Goal: Communication & Community: Share content

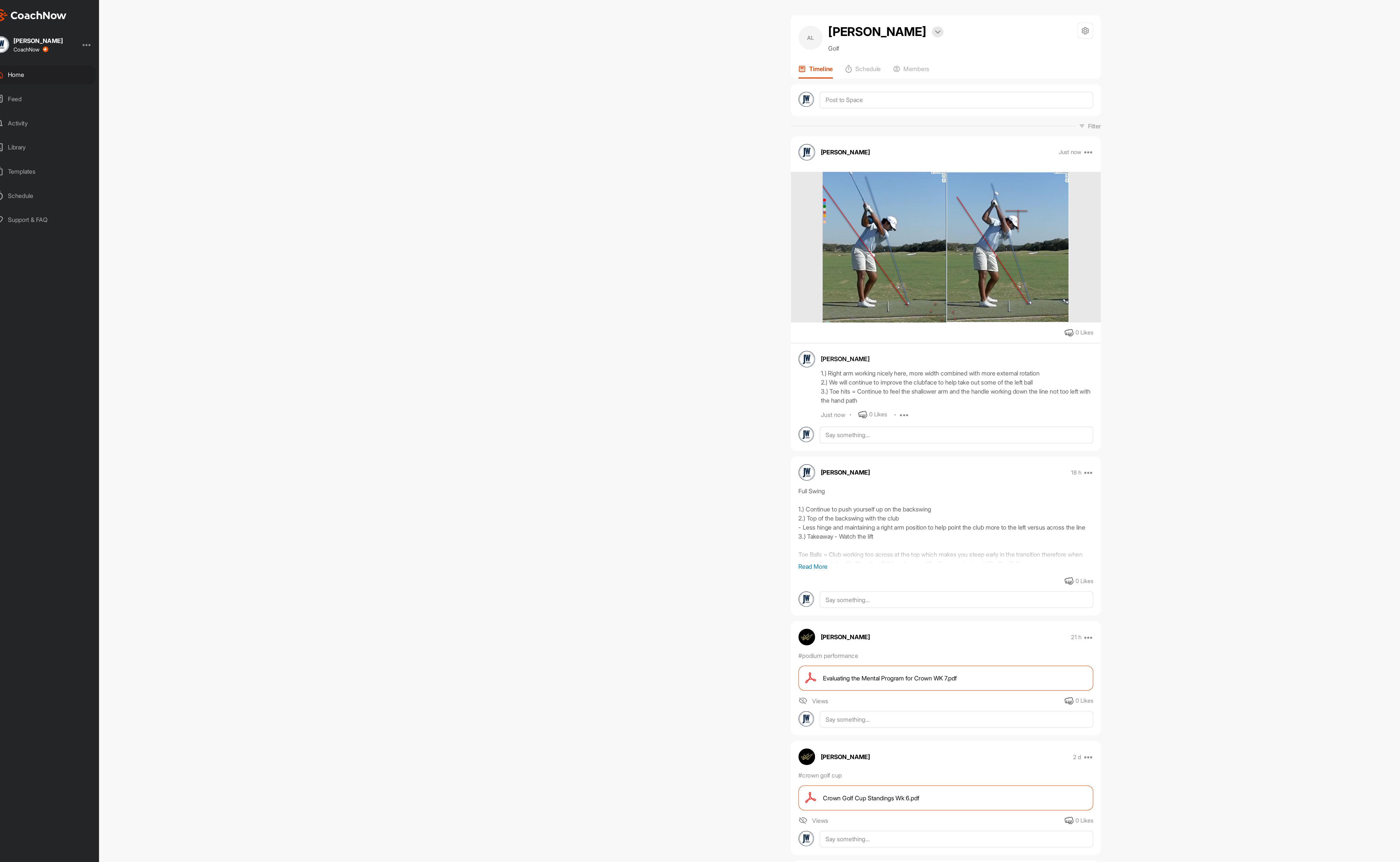
click at [41, 56] on div "Home" at bounding box center [45, 58] width 83 height 15
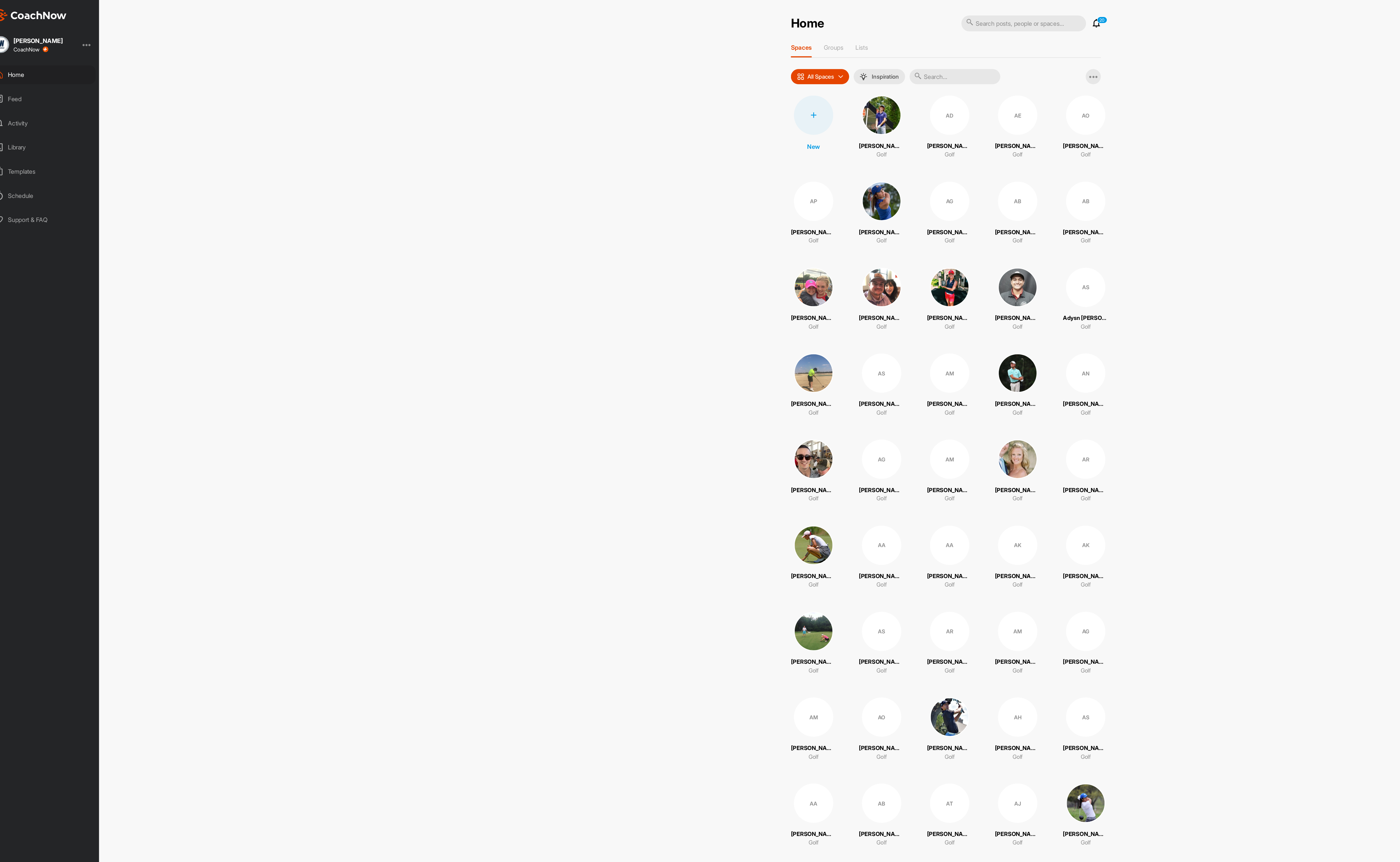
click at [778, 63] on input "text" at bounding box center [751, 60] width 70 height 12
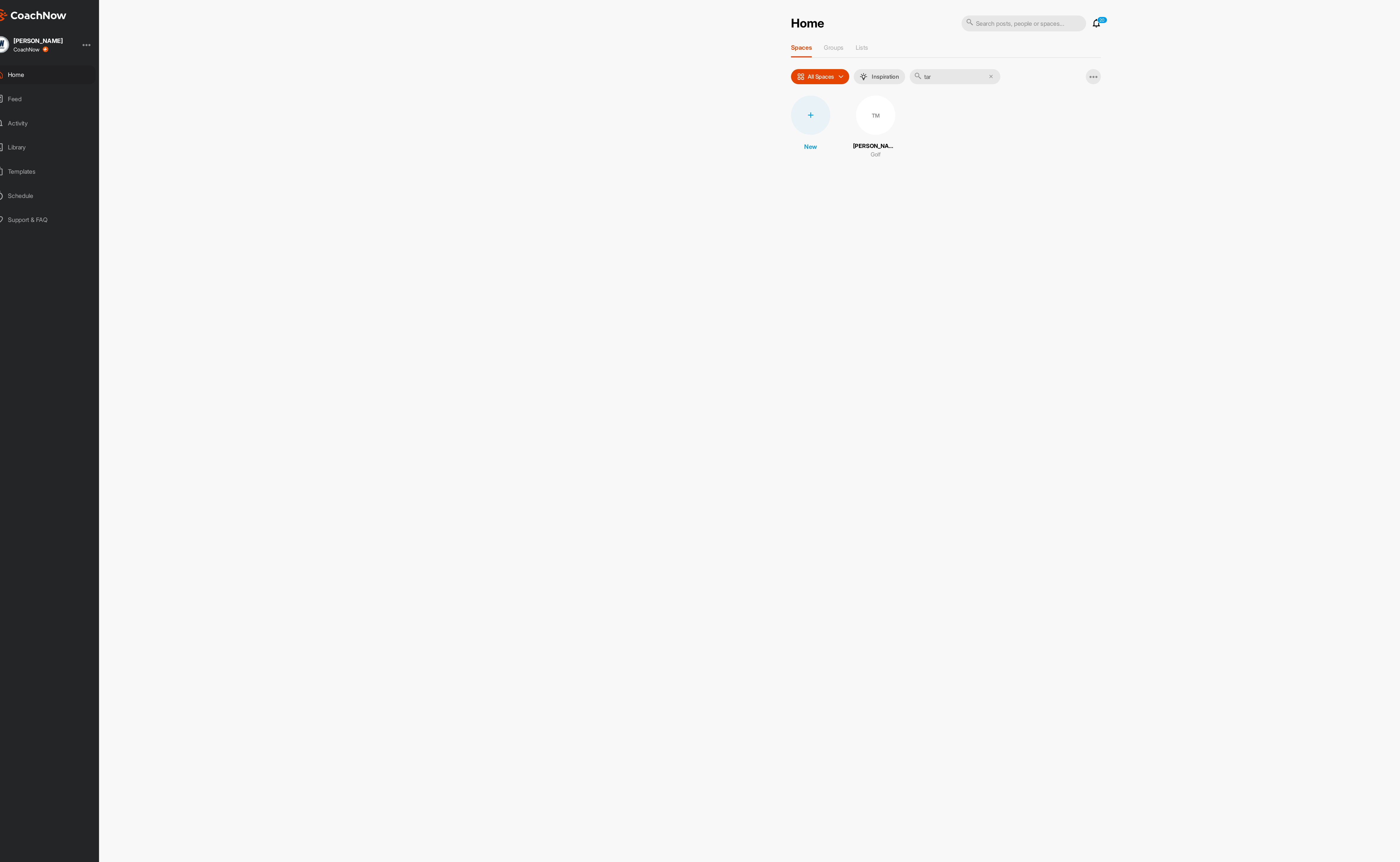
type input "tar"
click at [690, 97] on div "TM" at bounding box center [690, 89] width 30 height 30
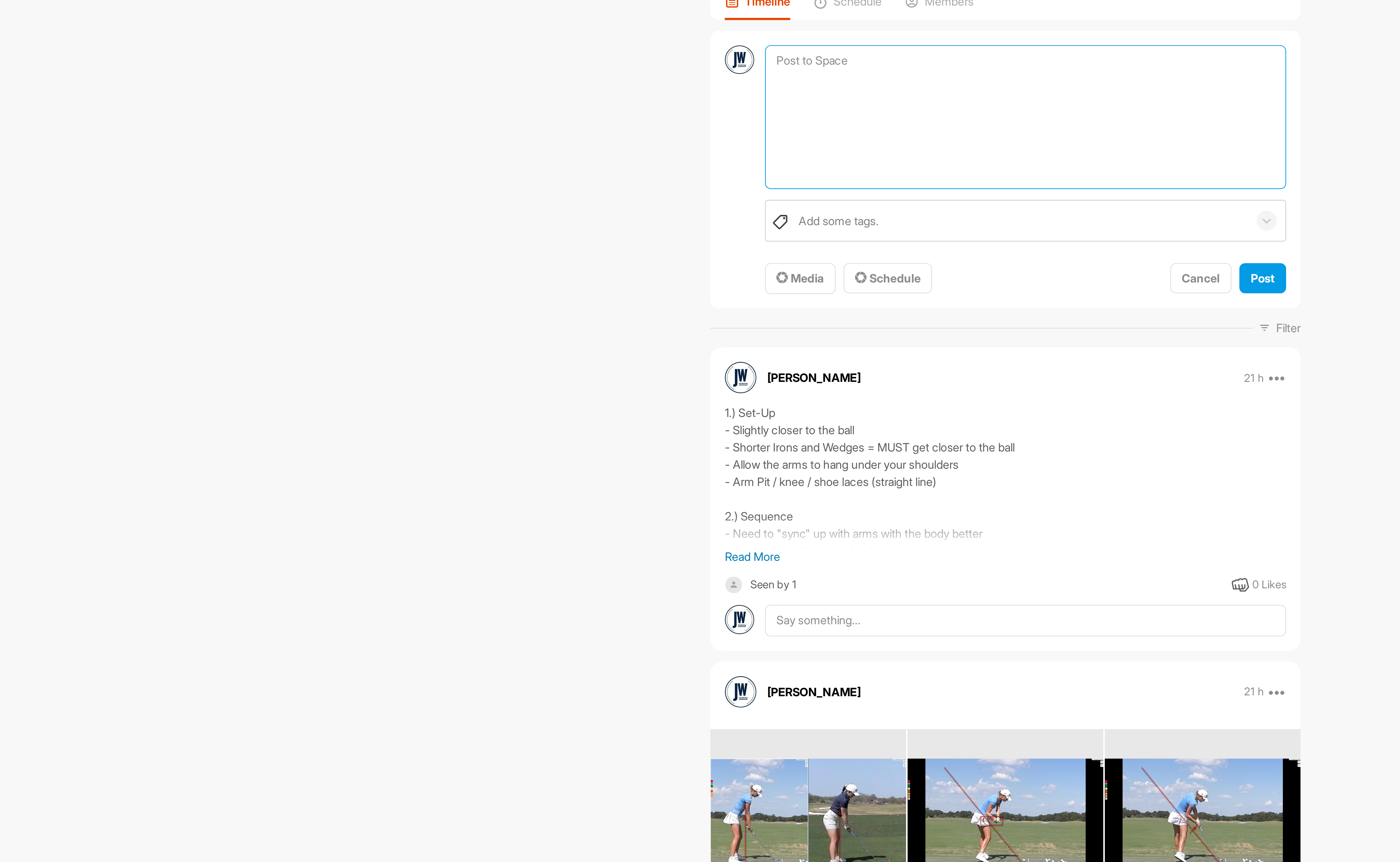
click at [679, 79] on textarea at bounding box center [752, 100] width 212 height 59
click at [661, 166] on span "Media" at bounding box center [661, 166] width 20 height 6
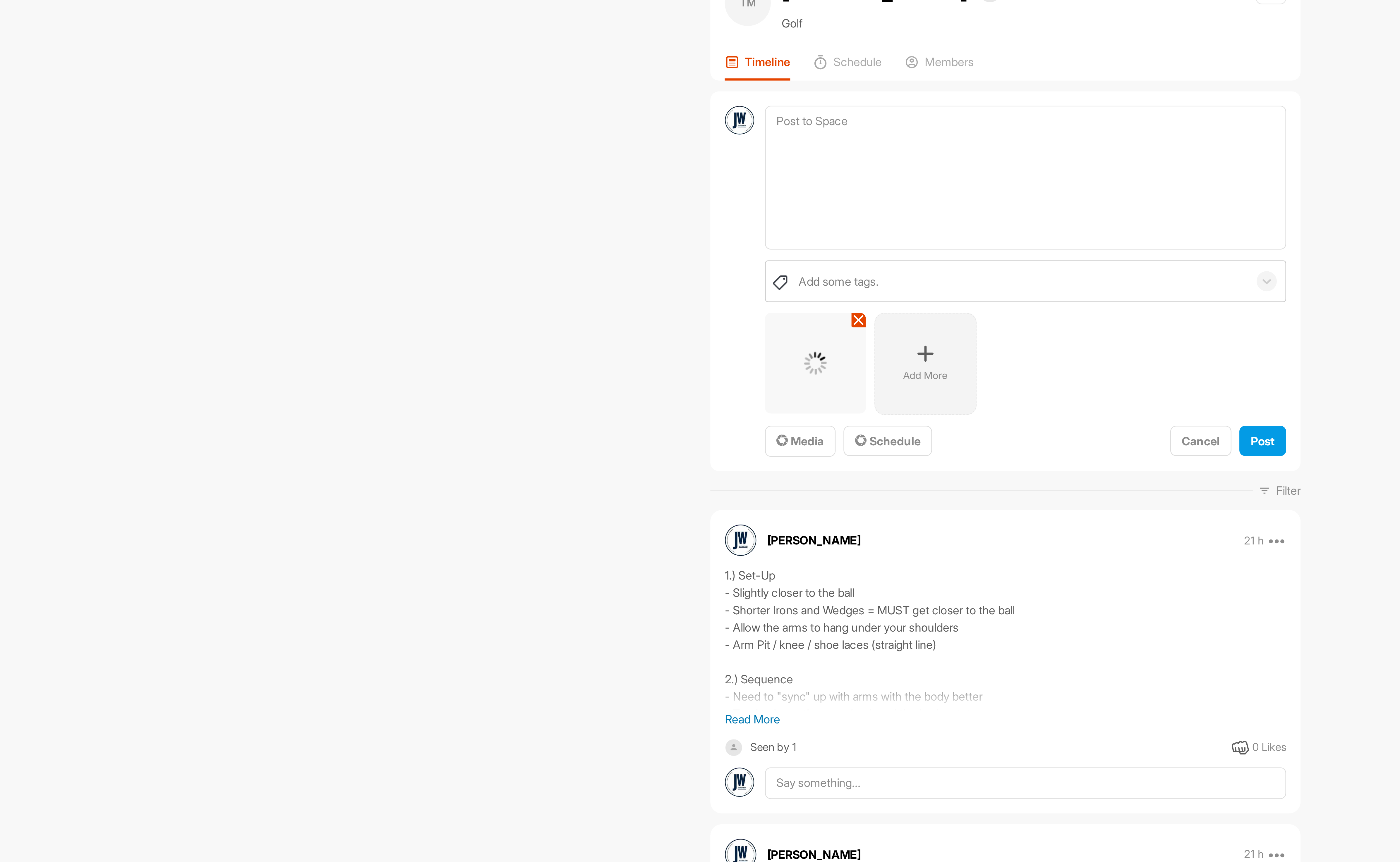
click at [720, 171] on div "Add More" at bounding box center [711, 176] width 41 height 41
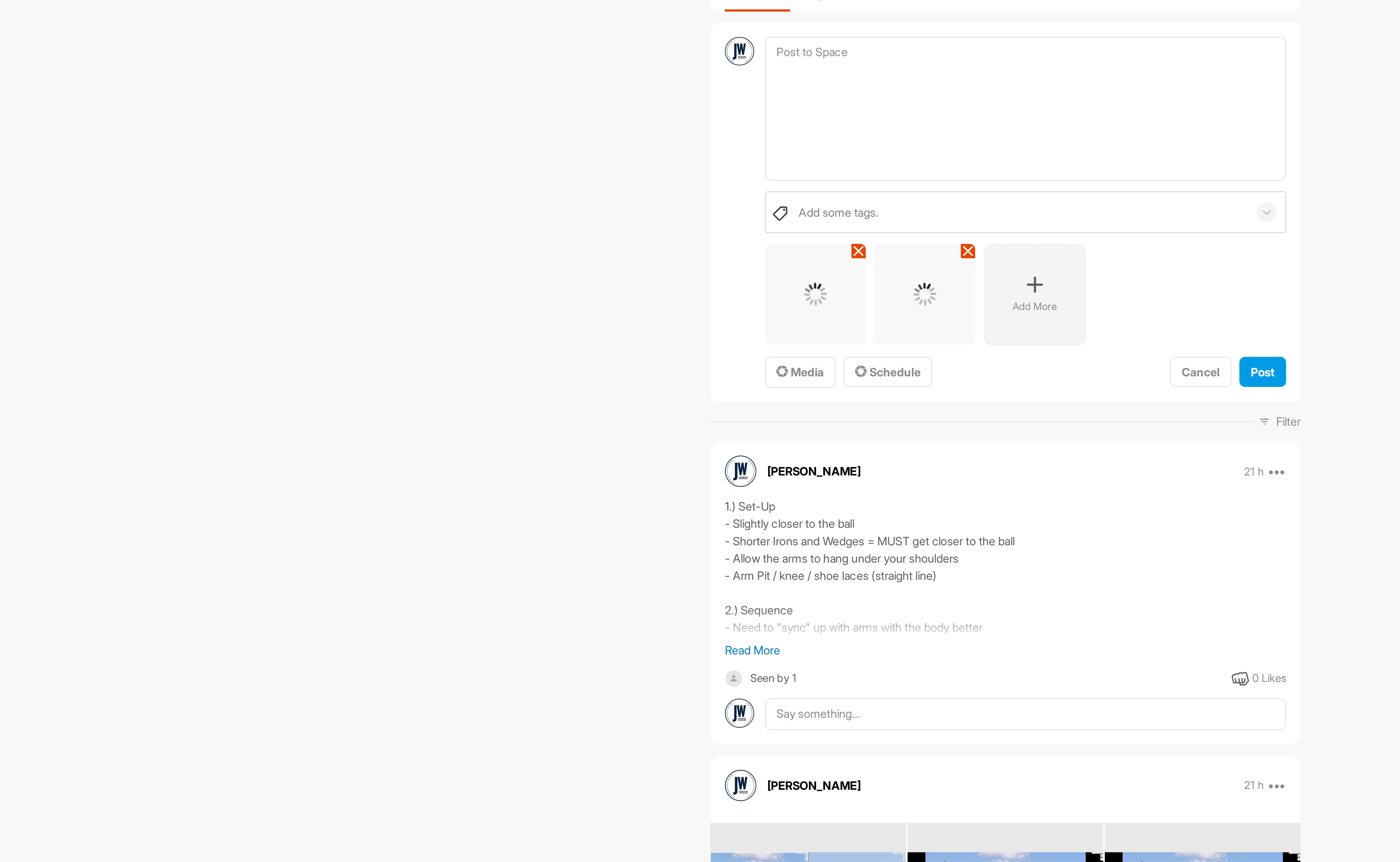
click at [753, 173] on icon at bounding box center [756, 172] width 7 height 7
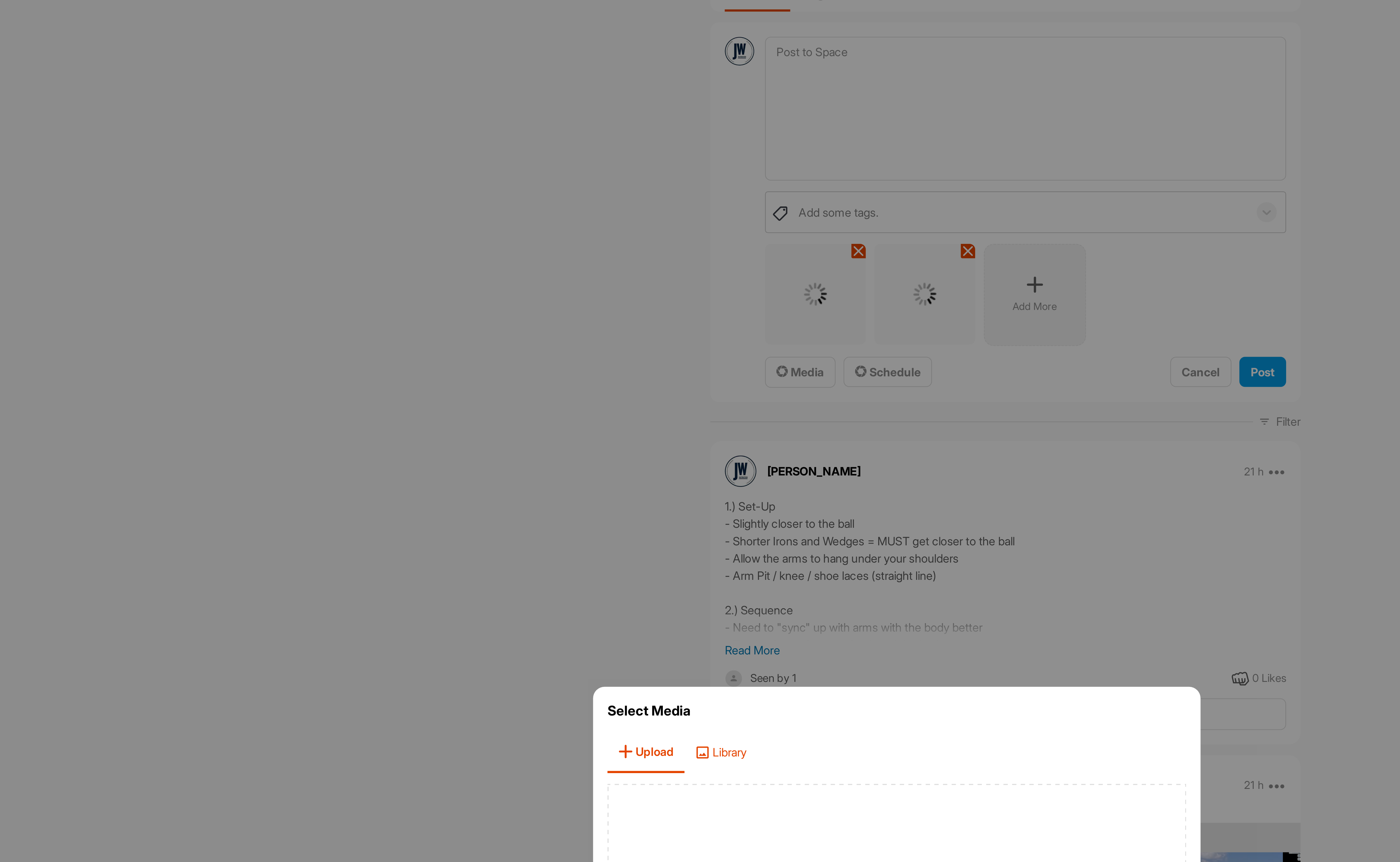
click at [632, 358] on span "Library" at bounding box center [628, 362] width 29 height 17
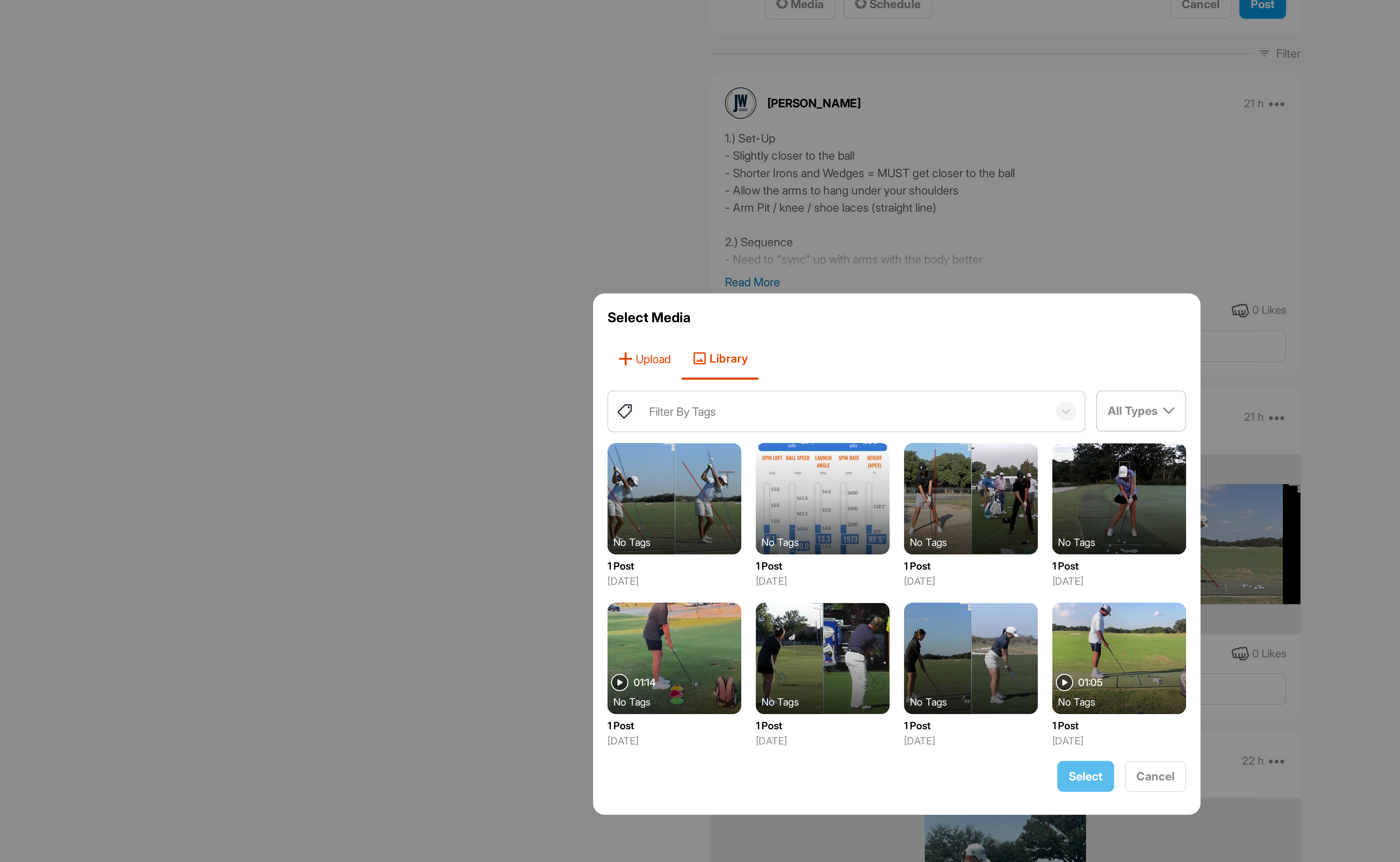
click at [604, 345] on span "Upload" at bounding box center [597, 352] width 30 height 17
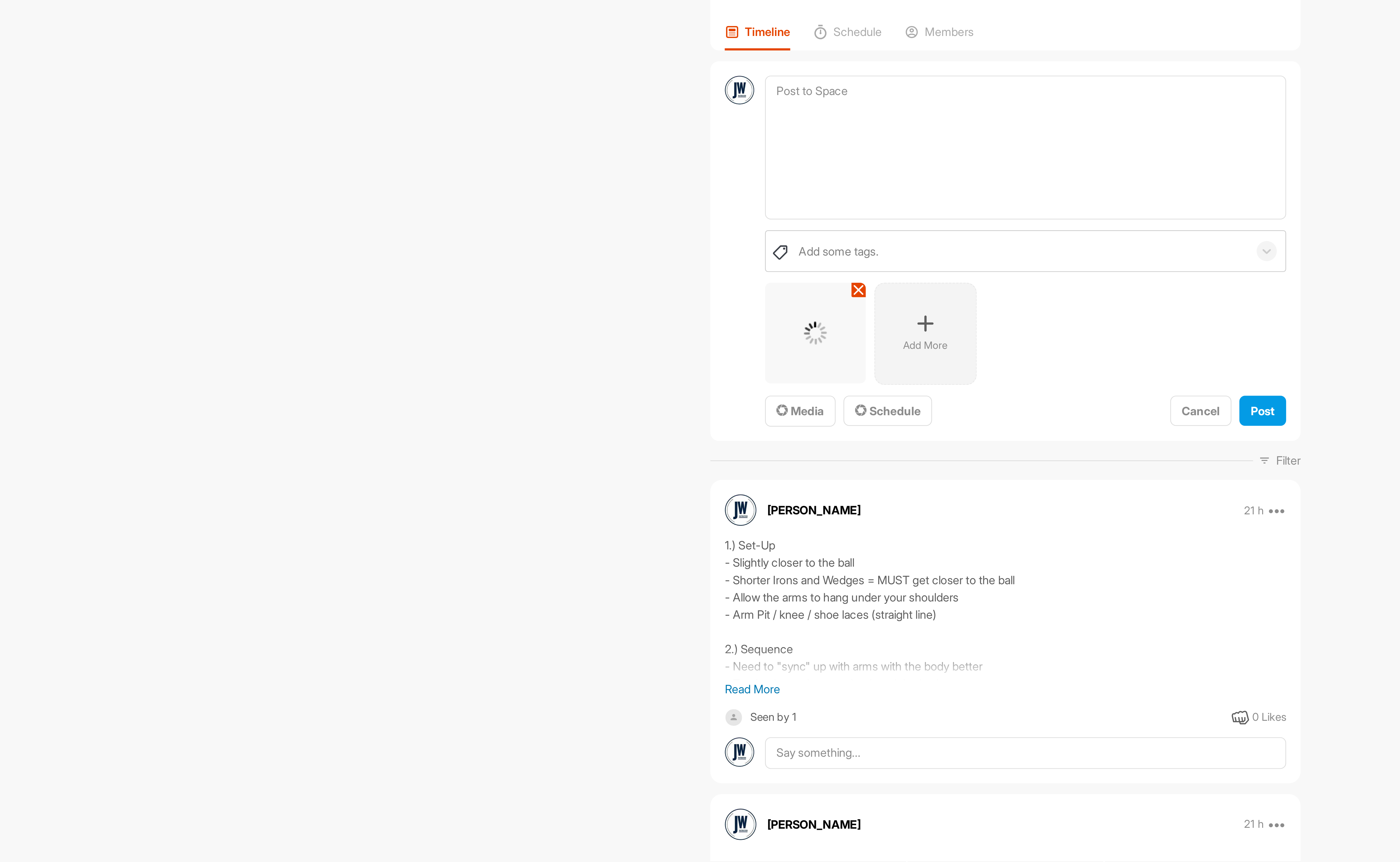
click at [716, 181] on p "Add More" at bounding box center [711, 180] width 18 height 6
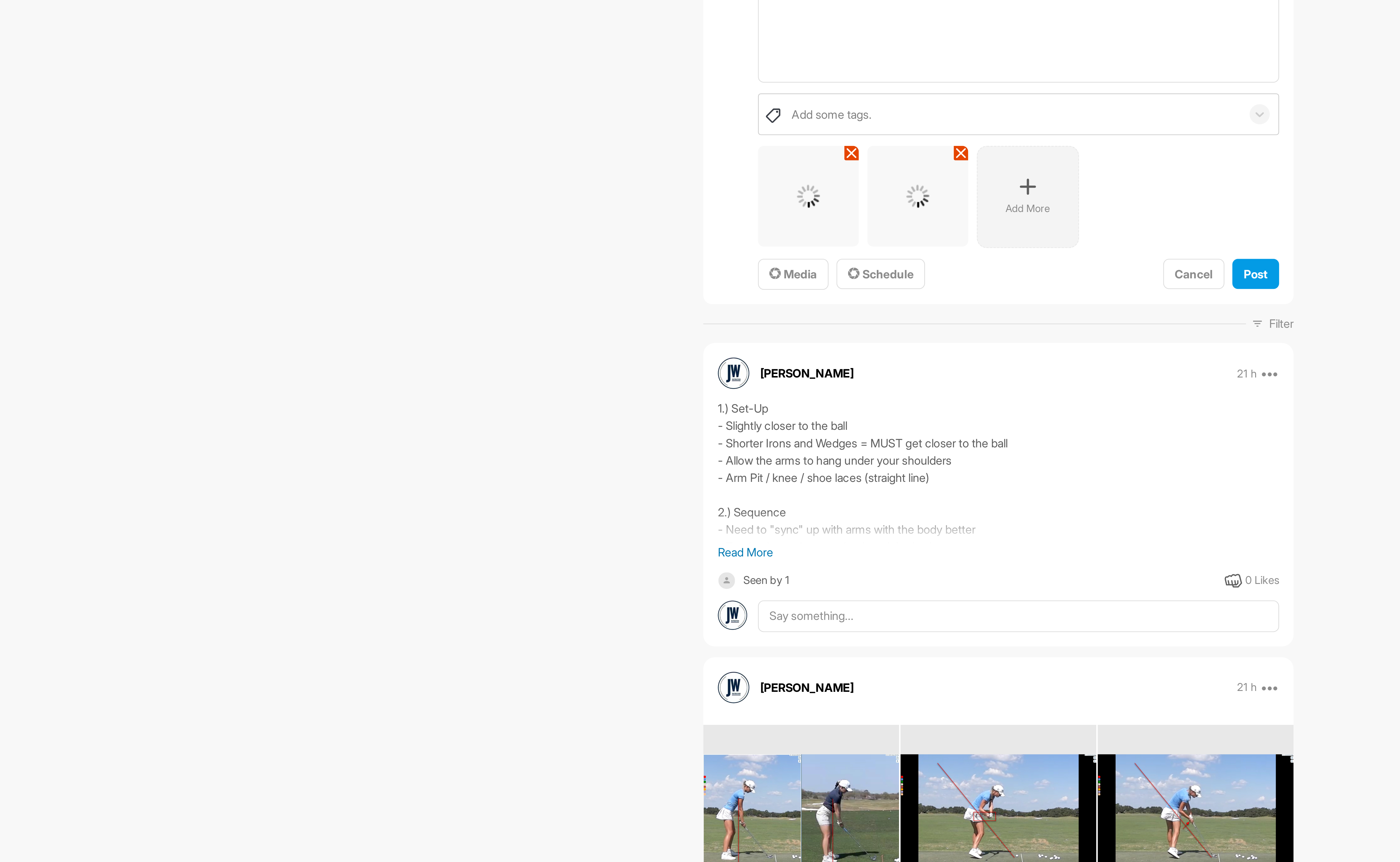
click at [759, 177] on div "Add More" at bounding box center [756, 176] width 41 height 41
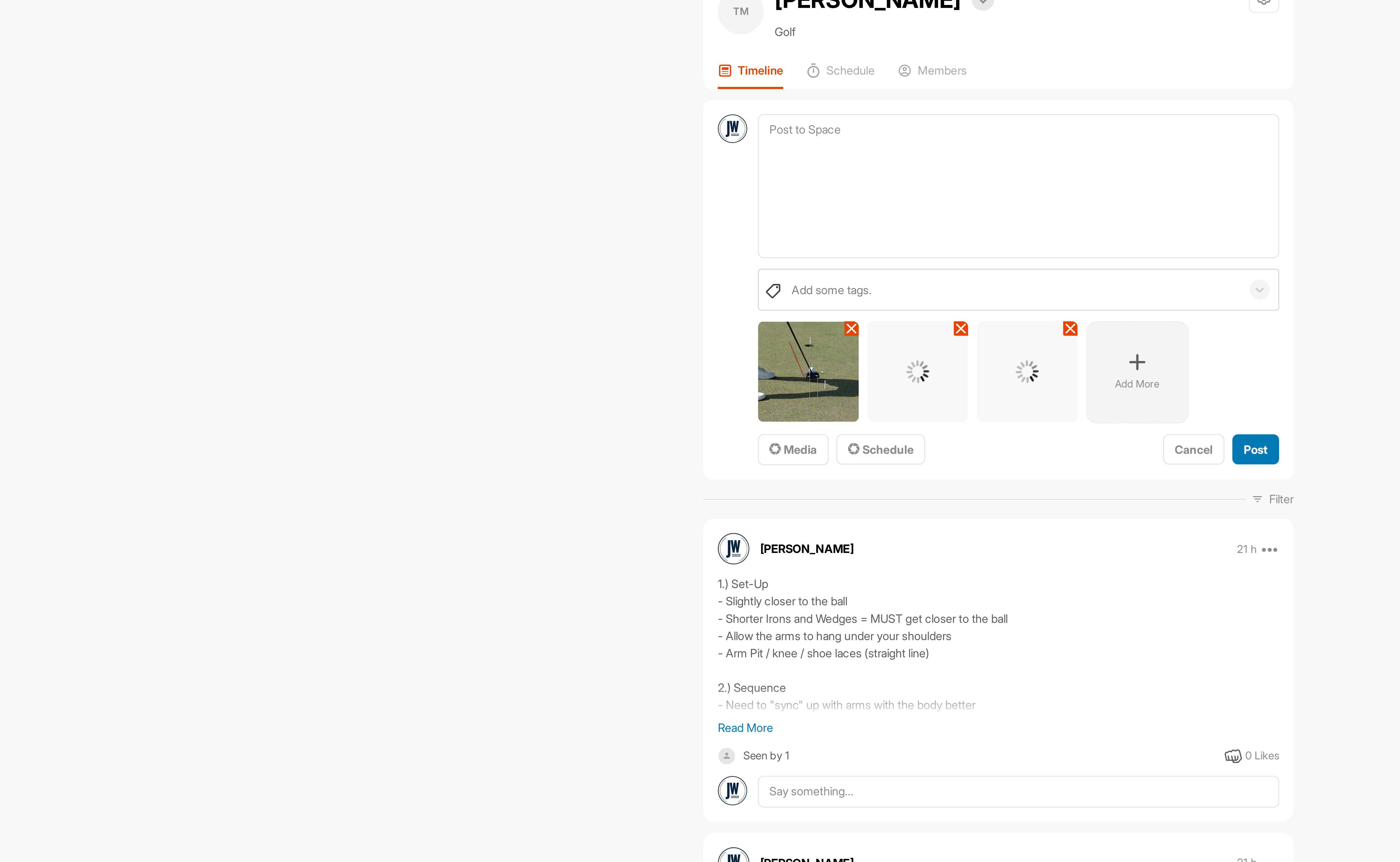
click at [850, 208] on button "Post" at bounding box center [848, 207] width 19 height 12
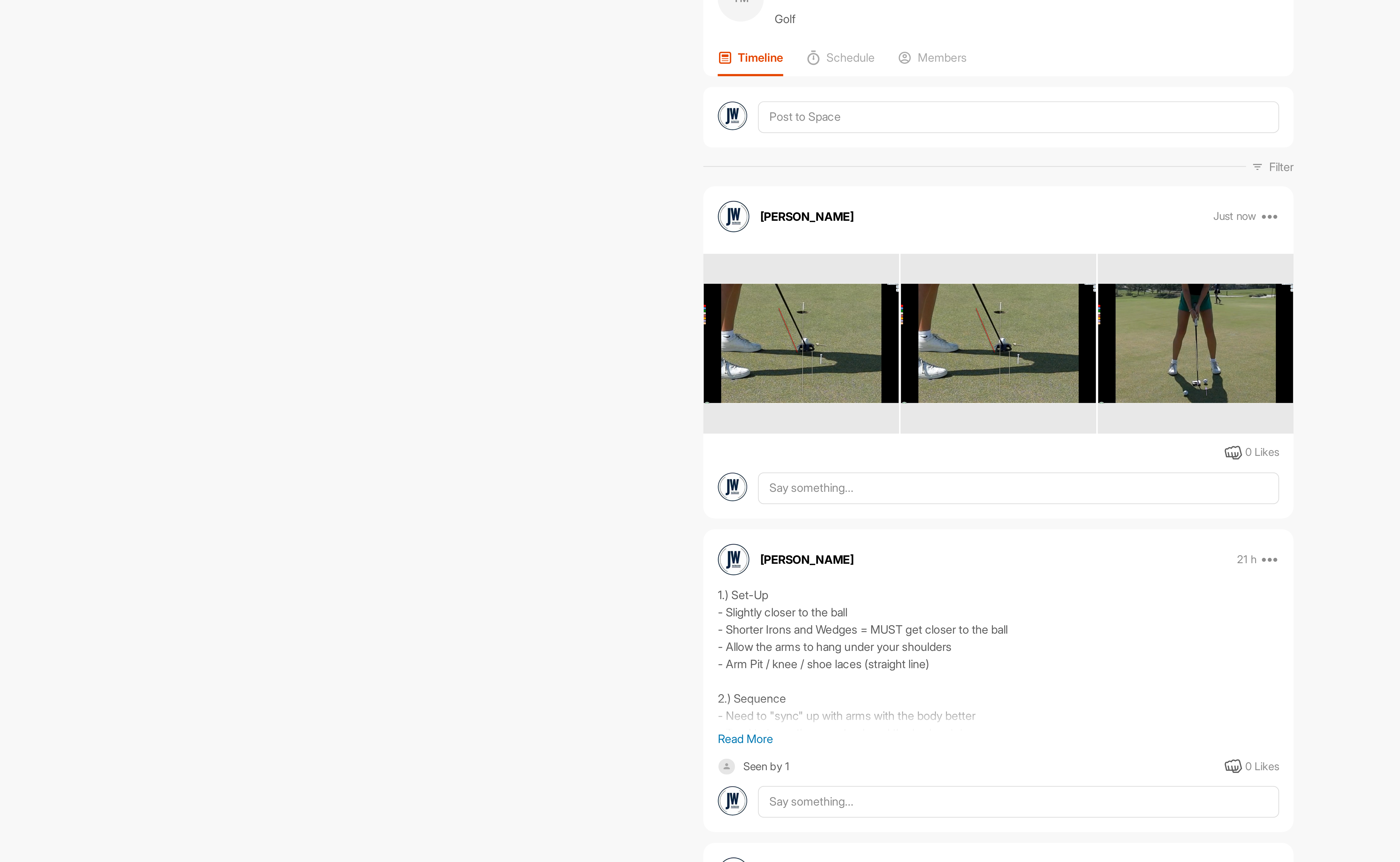
scroll to position [4, 0]
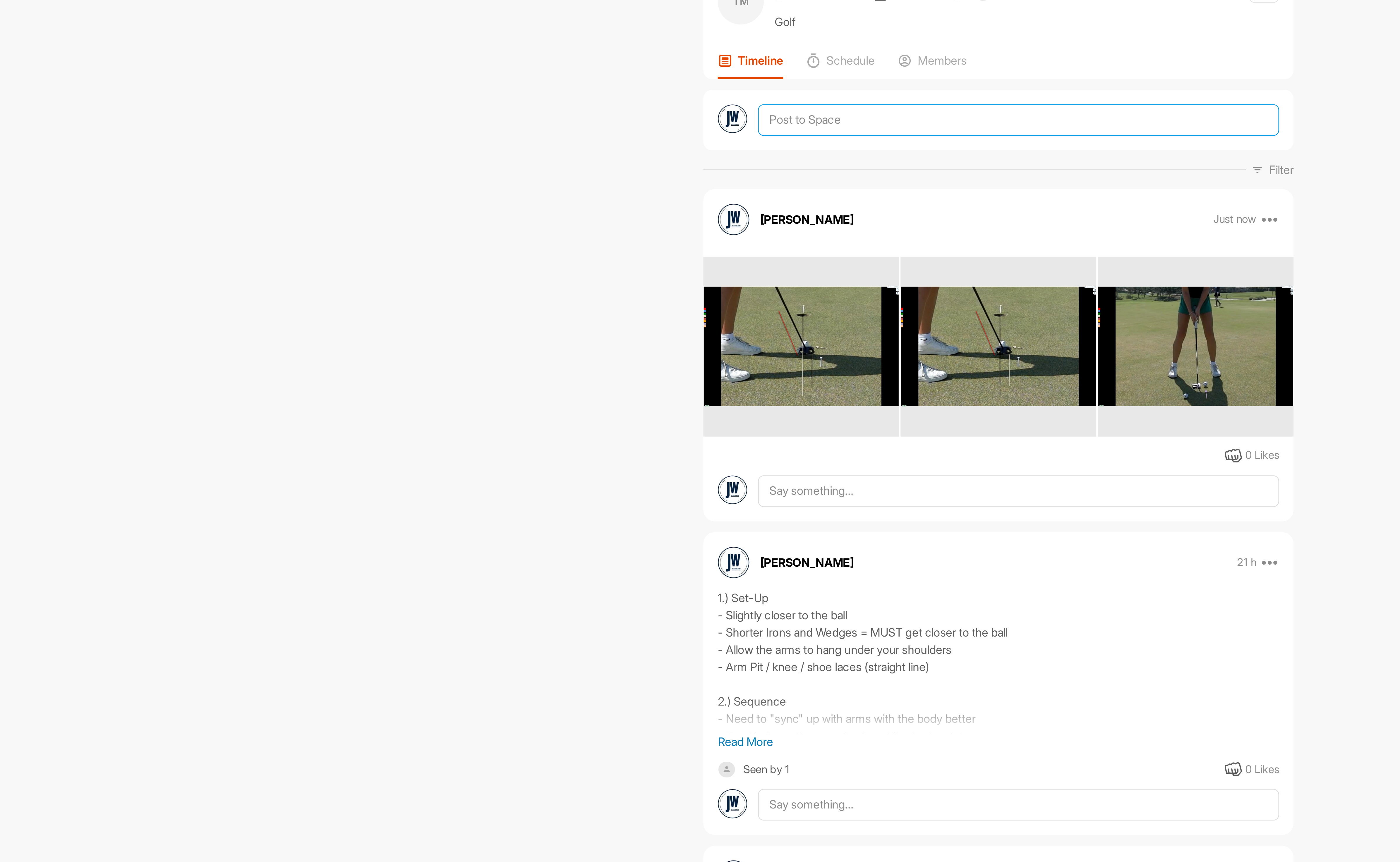
click at [695, 75] on textarea at bounding box center [752, 73] width 212 height 13
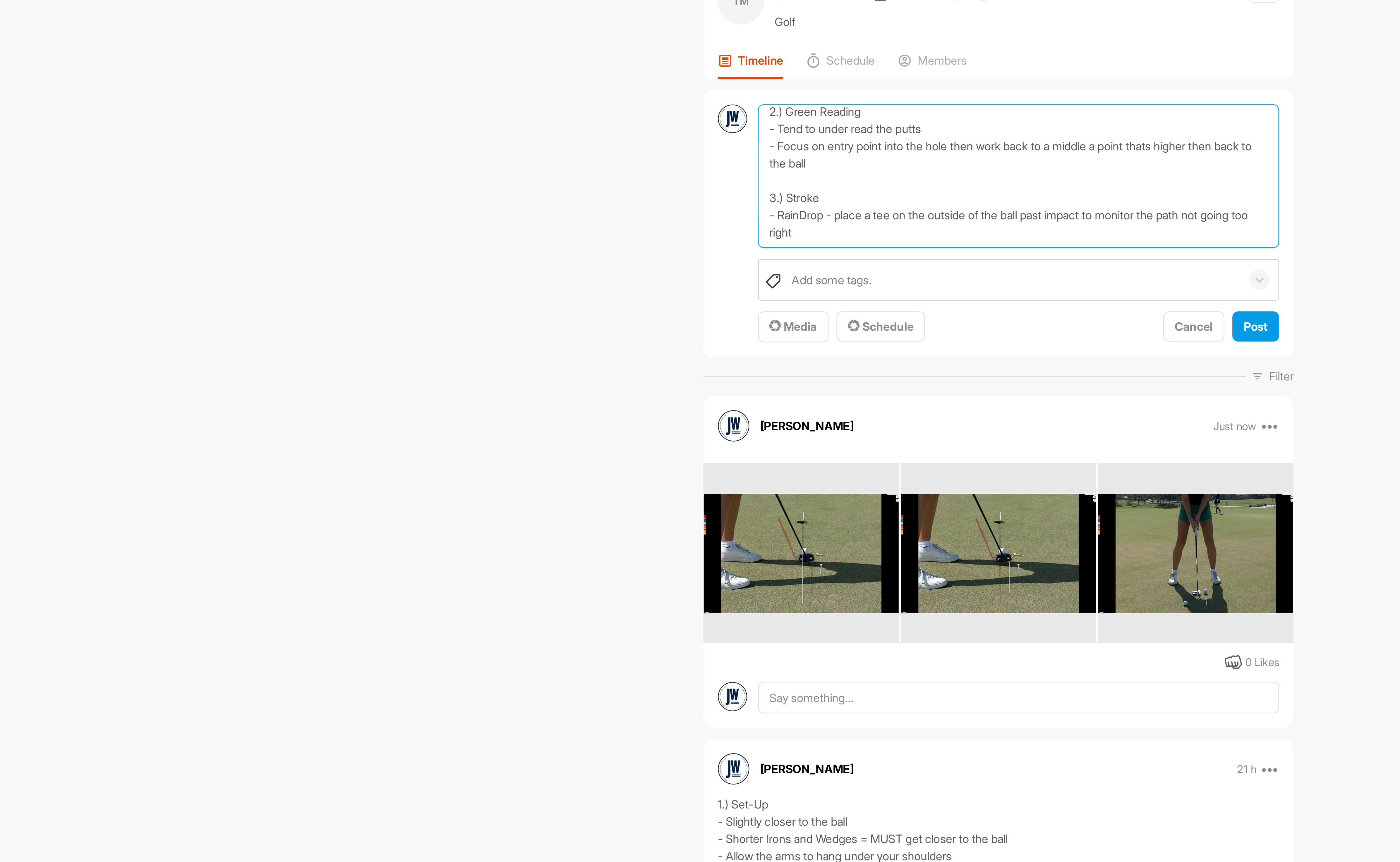
scroll to position [56, 0]
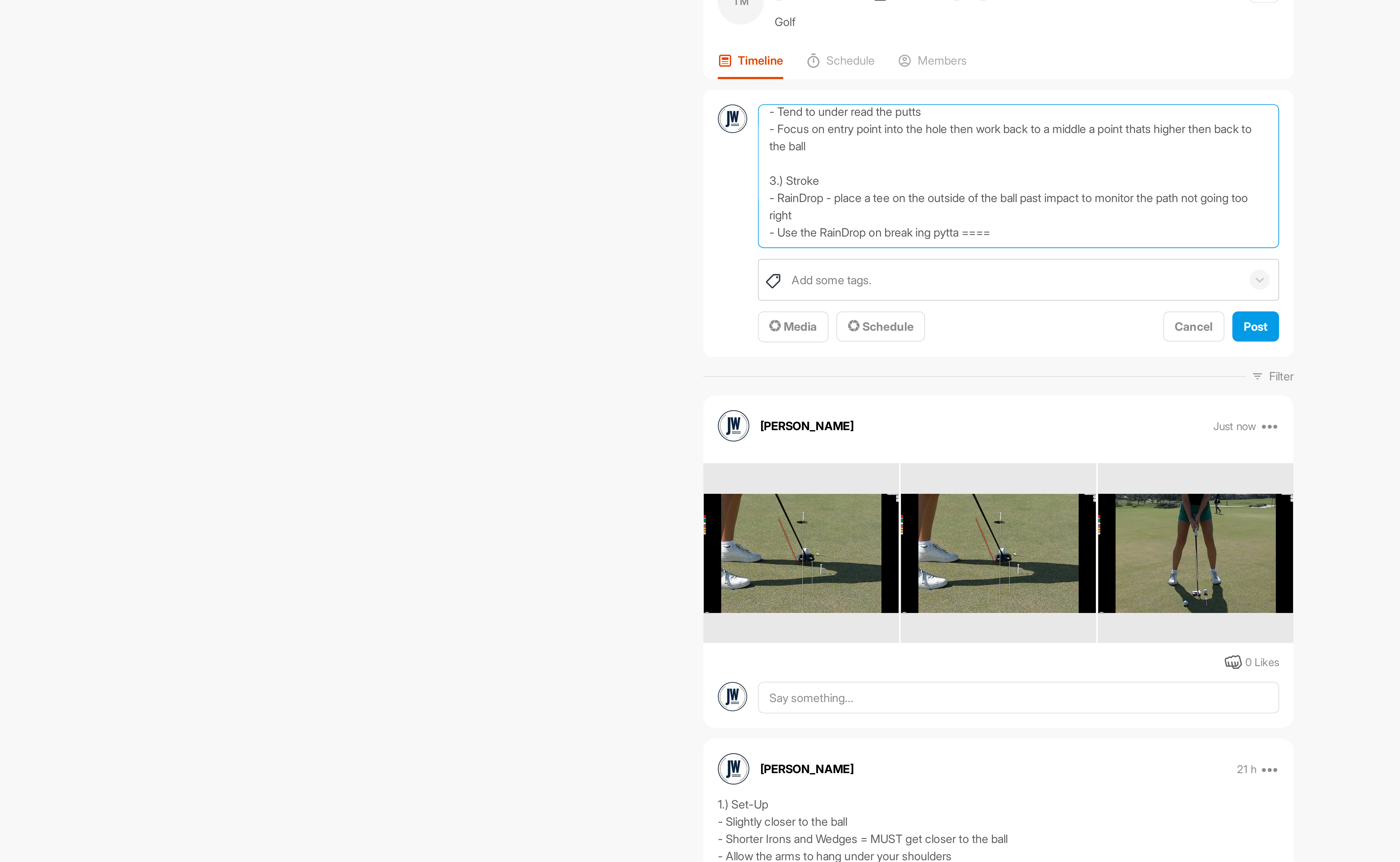
click at [795, 121] on textarea "1.) Putting - Stabilize the L wrist (Too much extension) - As the L wrist flatt…" at bounding box center [752, 96] width 212 height 59
type textarea "1.) Putting - Stabilize the L wrist (Too much extension) - As the L wrist flatt…"
click at [844, 154] on span "Post" at bounding box center [849, 157] width 10 height 6
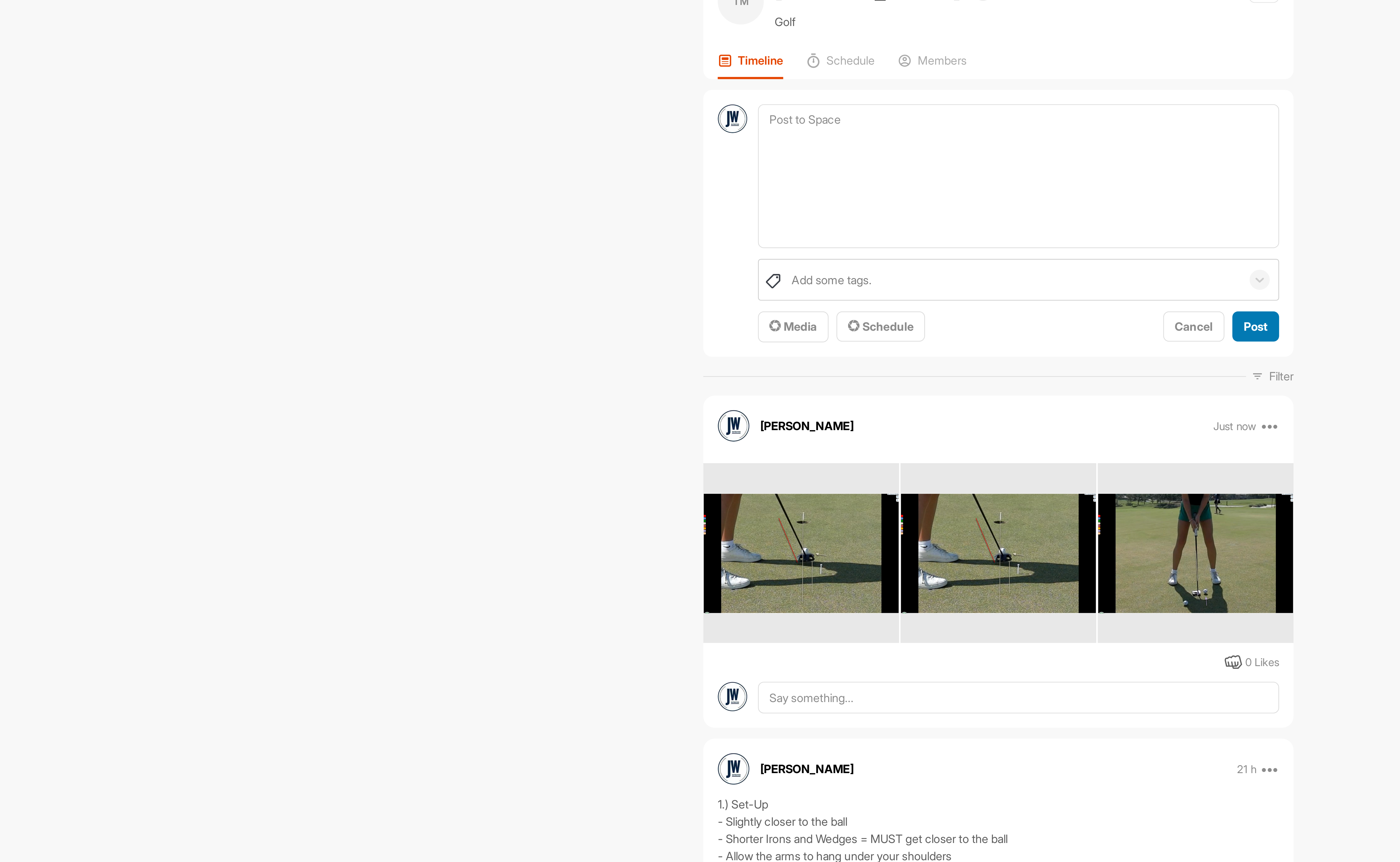
scroll to position [0, 0]
